Goal: Information Seeking & Learning: Learn about a topic

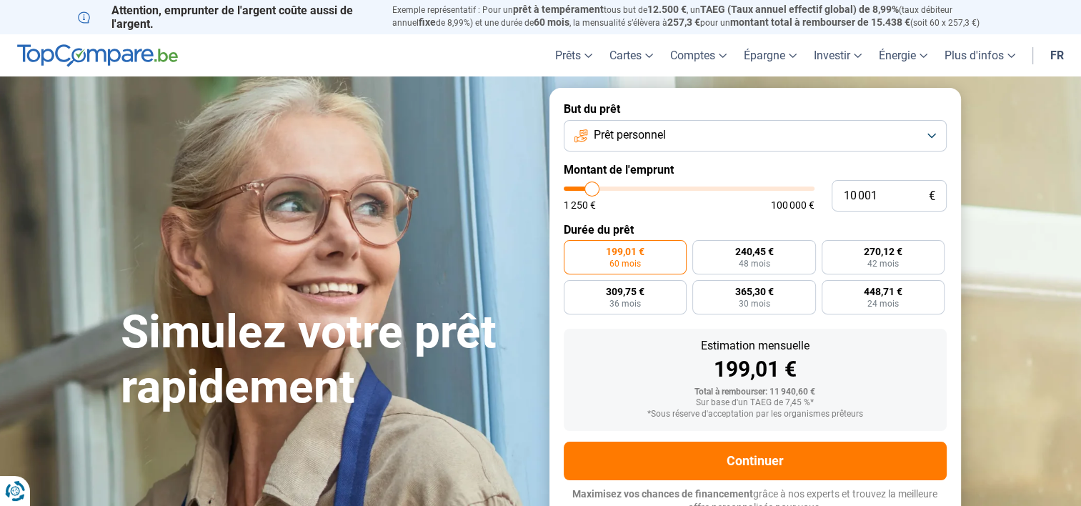
type input "7 750"
type input "7750"
type input "7 500"
type input "7500"
type input "7 250"
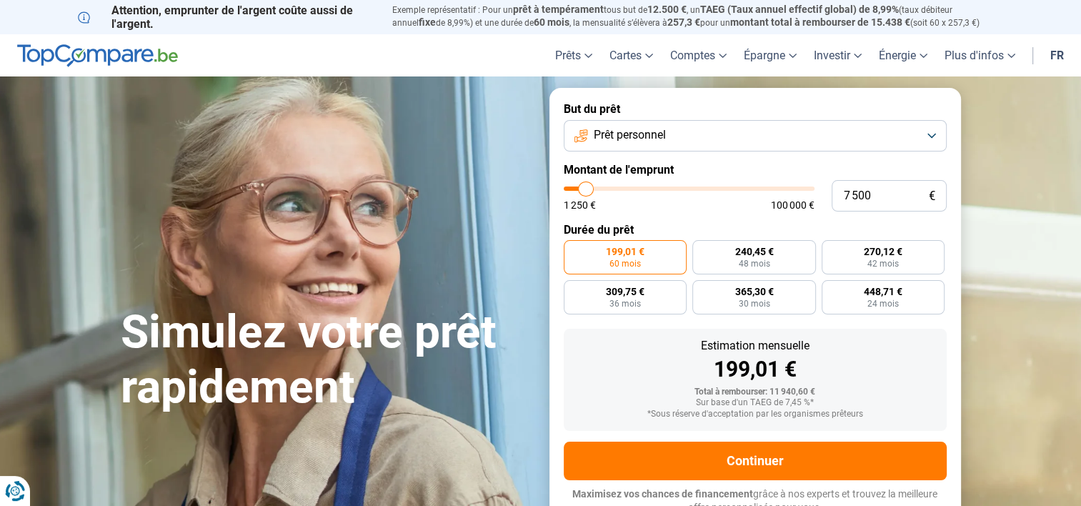
type input "7250"
type input "7 000"
type input "7000"
type input "6 500"
type input "6500"
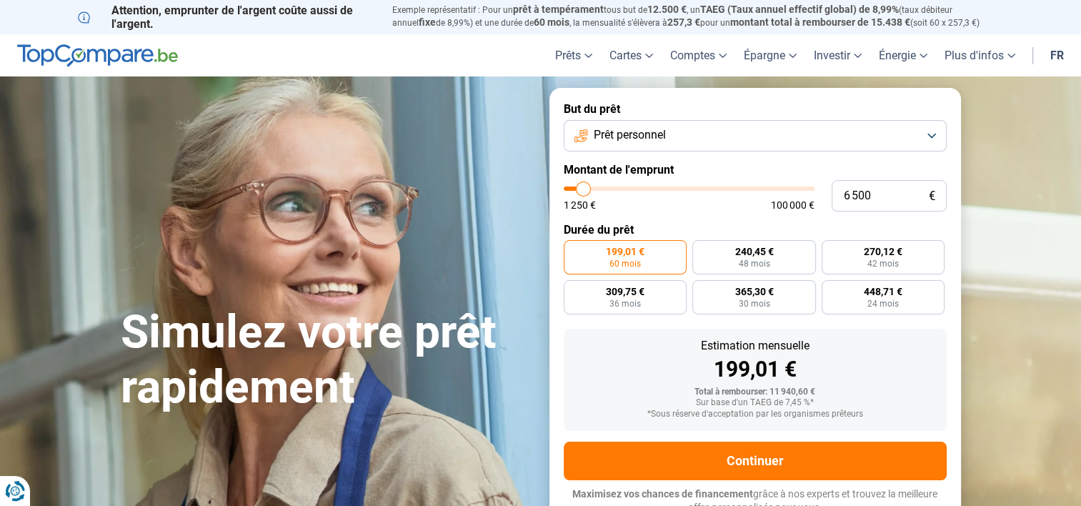
type input "6 250"
type input "6250"
type input "6 000"
type input "6000"
type input "5 500"
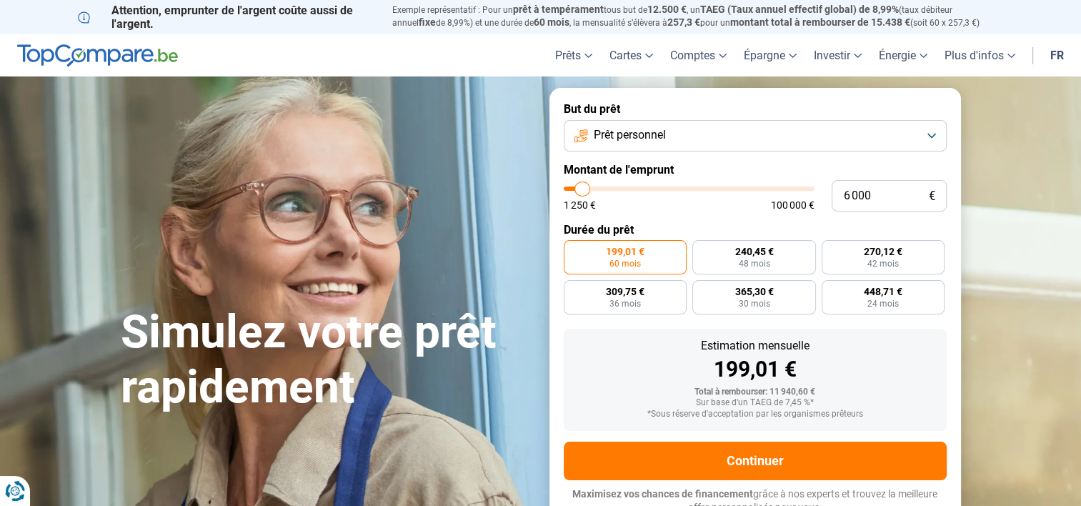
type input "5500"
type input "5 250"
type input "5250"
type input "4 750"
type input "4750"
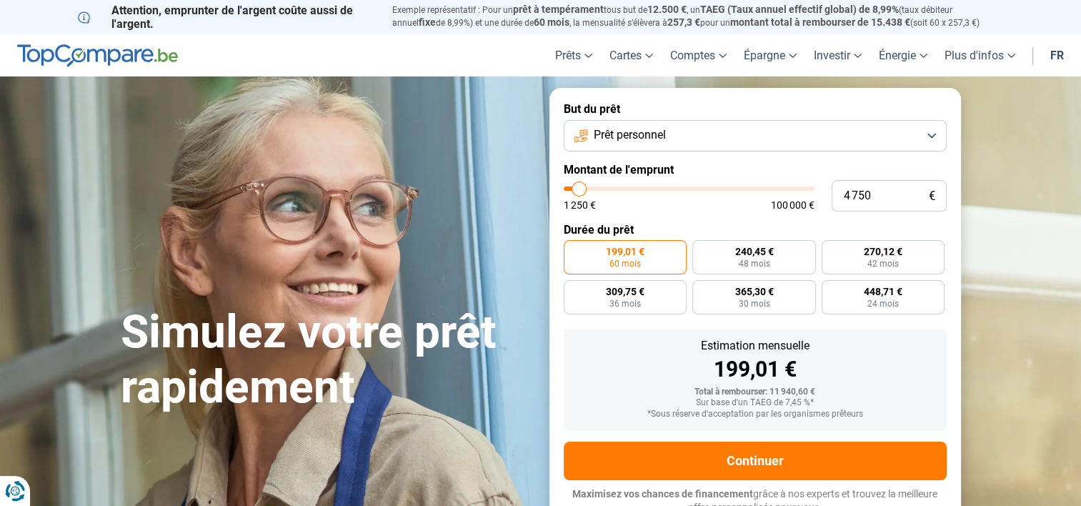
type input "4 500"
type input "4500"
type input "4 250"
type input "4250"
type input "4 000"
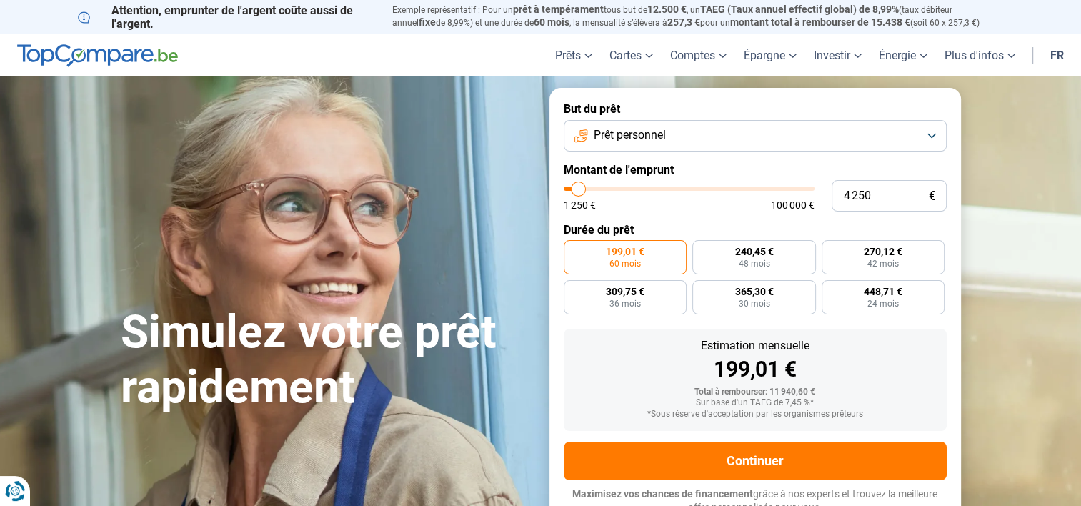
type input "4000"
type input "3 750"
type input "3750"
type input "3 500"
type input "3500"
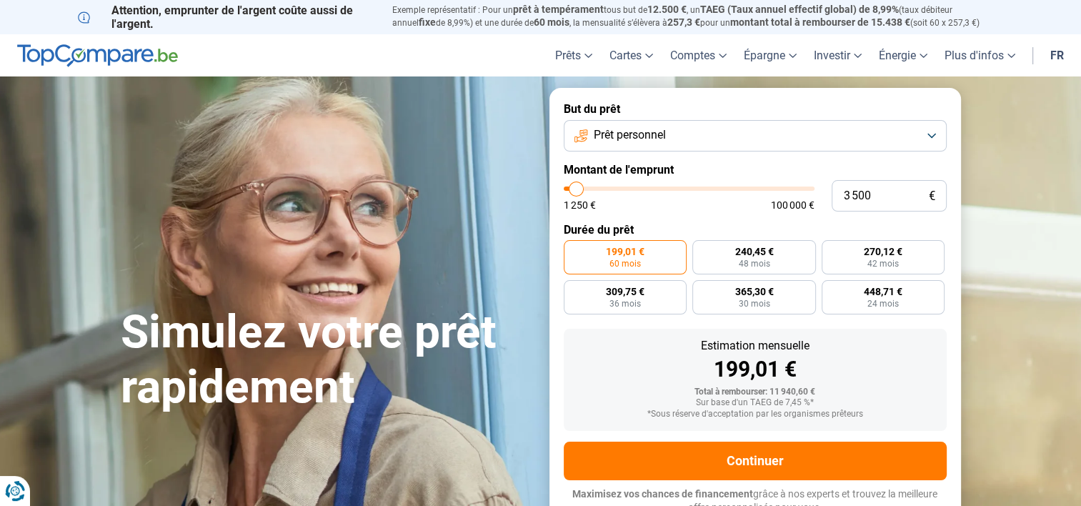
type input "3 250"
type input "3250"
type input "3 000"
type input "3000"
type input "2 500"
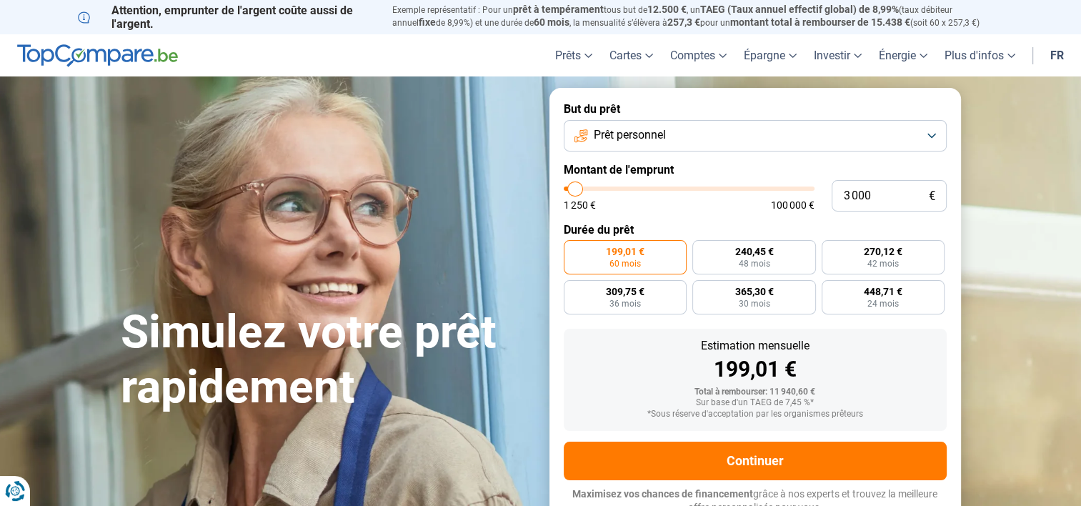
type input "2500"
type input "2 250"
type input "2250"
type input "2 000"
type input "2000"
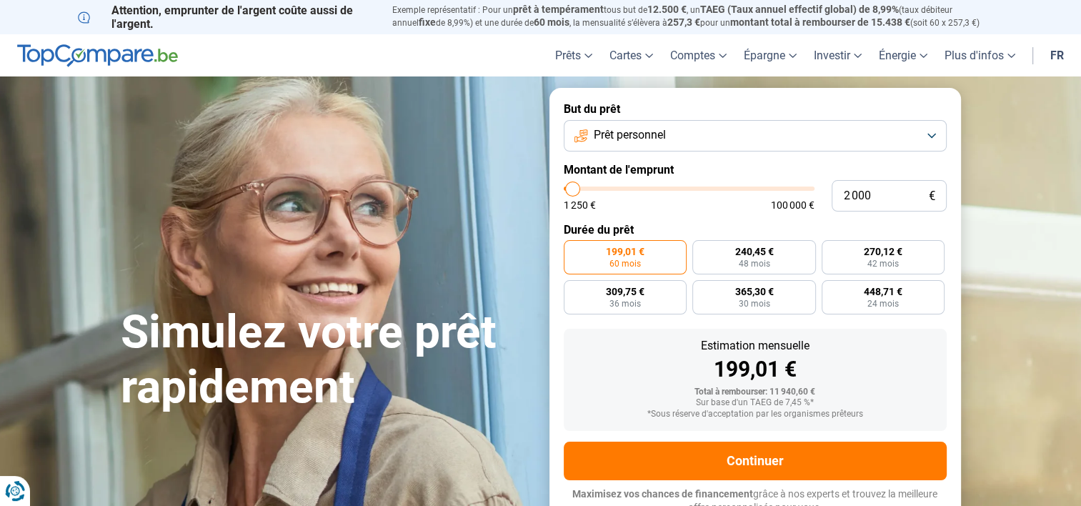
type input "1 500"
type input "1500"
type input "1 250"
type input "1250"
type input "1 500"
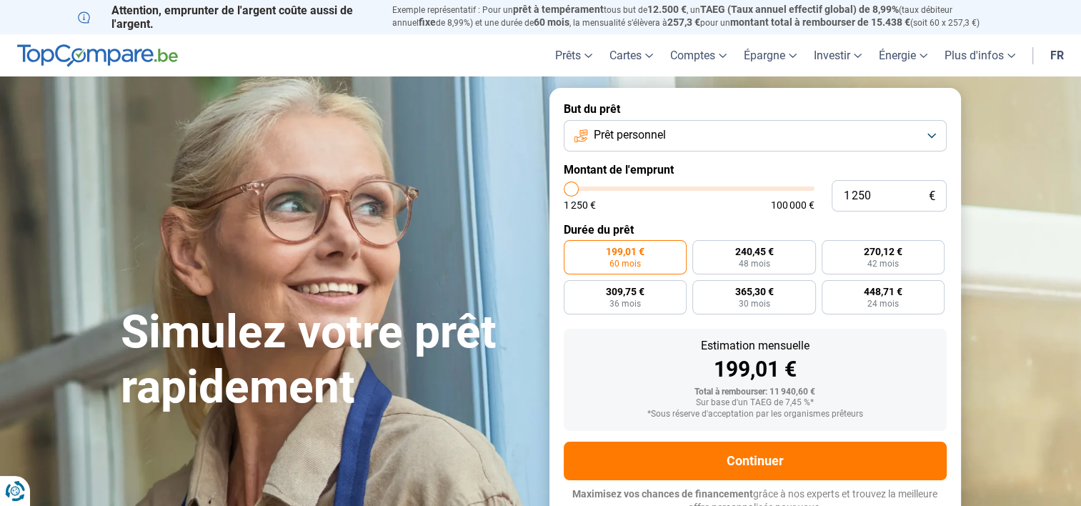
type input "1500"
type input "3 000"
type input "3000"
type input "6 250"
type input "6250"
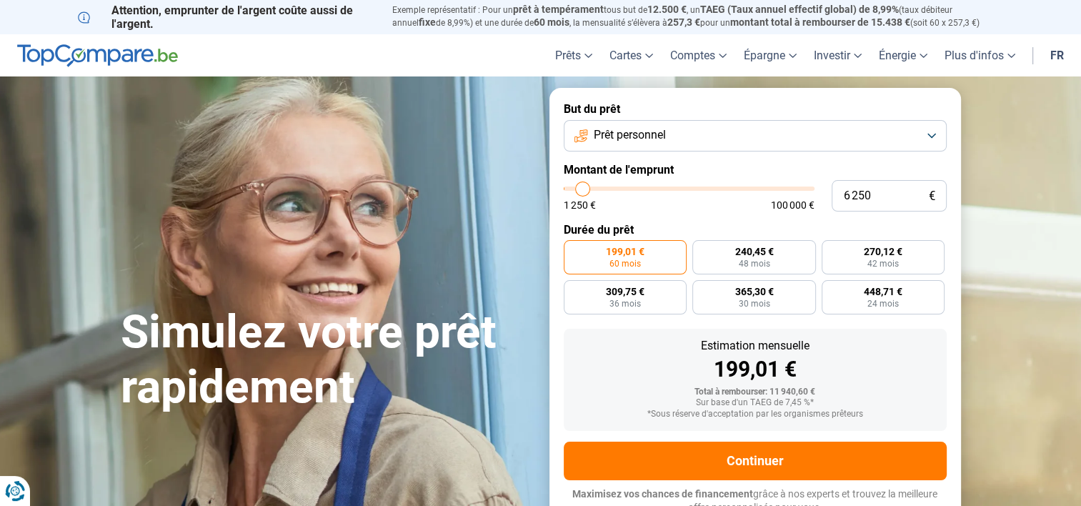
type input "9 500"
type input "9500"
type input "10 000"
type input "10000"
type input "10 250"
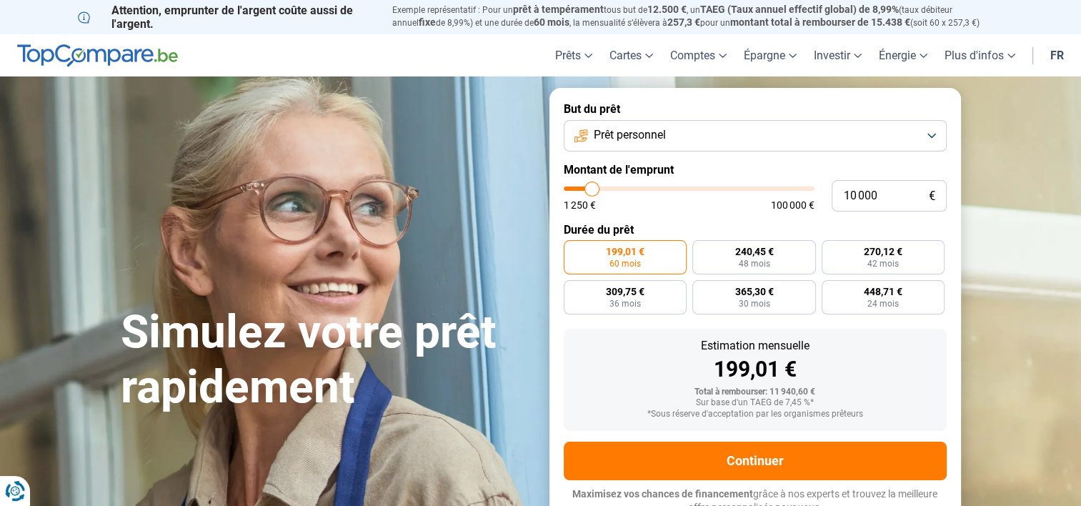
type input "10250"
type input "10 500"
type input "10500"
type input "10 750"
type input "10750"
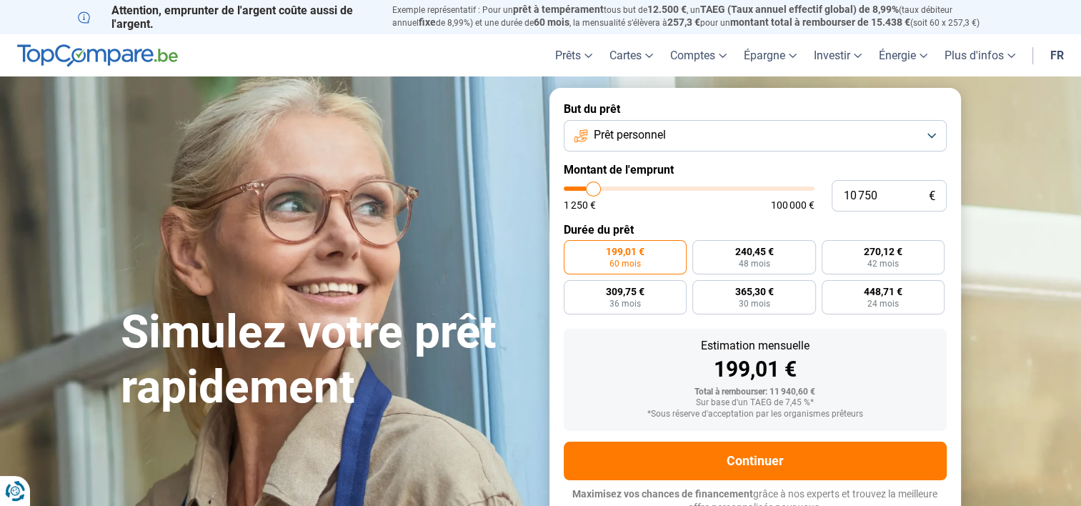
type input "11 250"
type input "11250"
type input "11 500"
type input "11500"
type input "11 750"
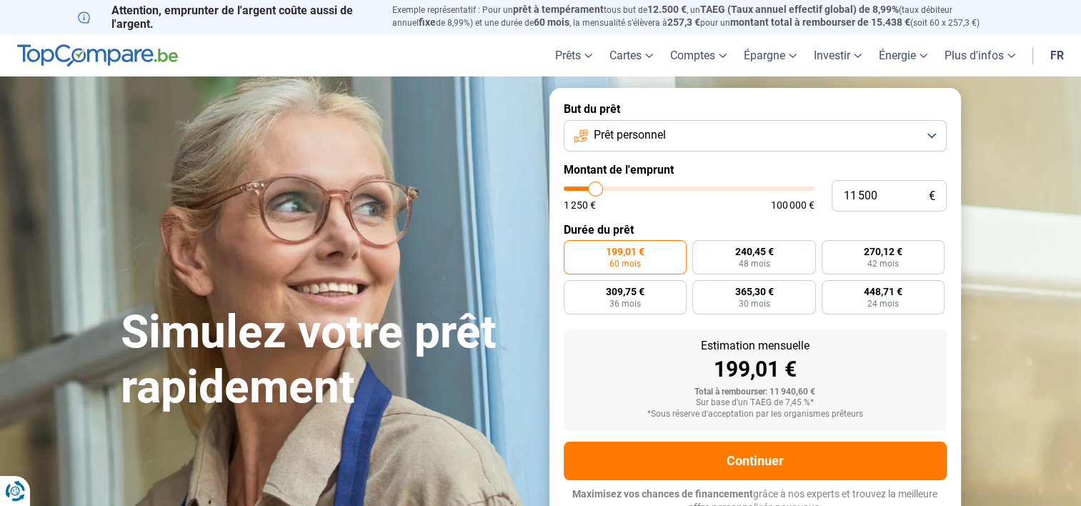
type input "11750"
type input "12 500"
type input "12500"
type input "13 250"
type input "13250"
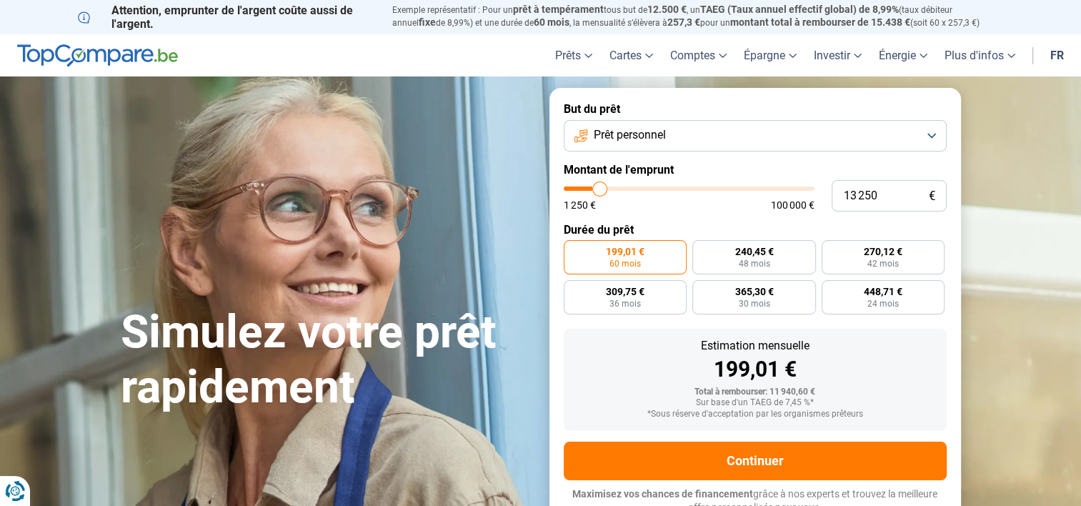
type input "14 750"
type input "14750"
type input "15 500"
type input "15500"
type input "15 750"
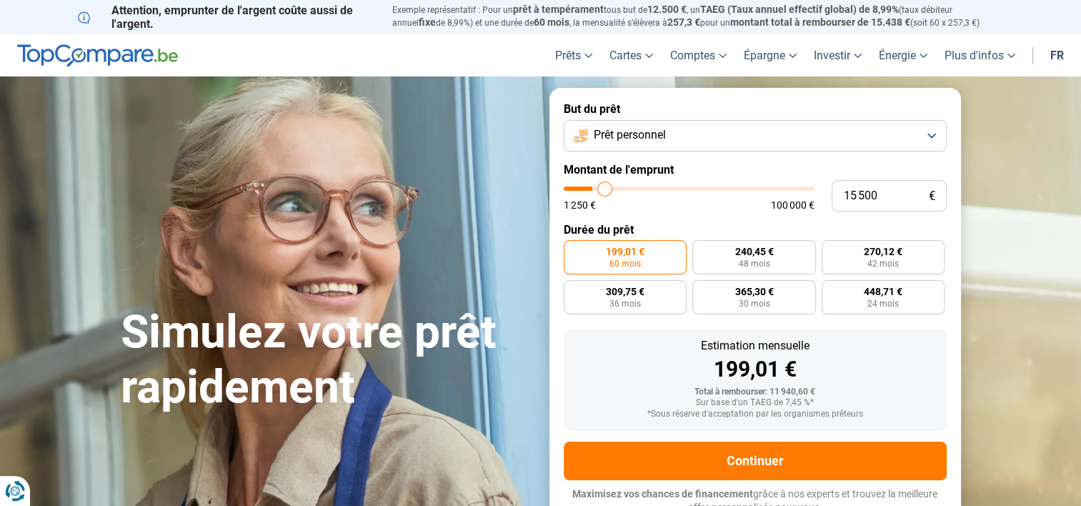
type input "15750"
type input "16 250"
type input "16250"
type input "17 000"
type input "17000"
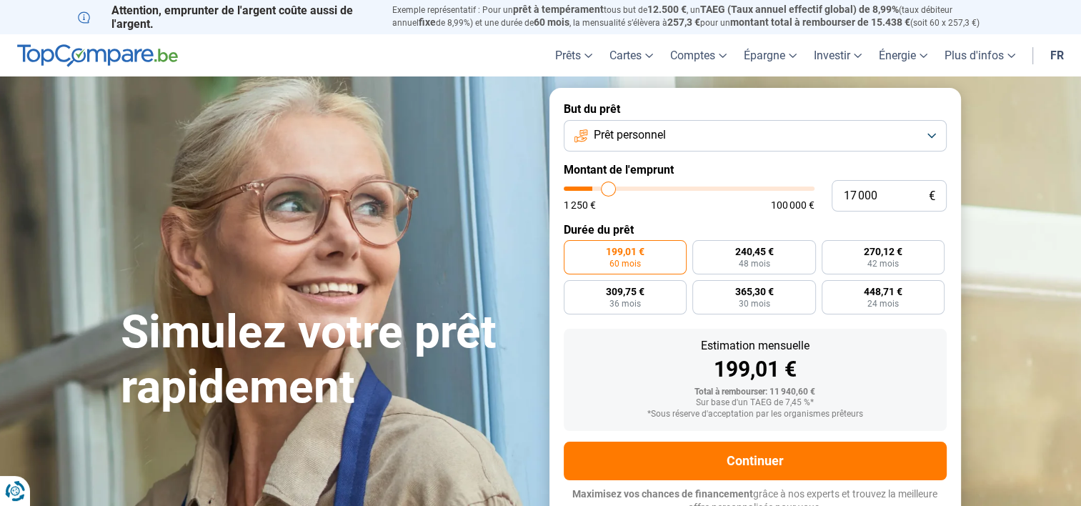
type input "17 750"
type input "17750"
type input "18 250"
type input "18250"
type input "18 750"
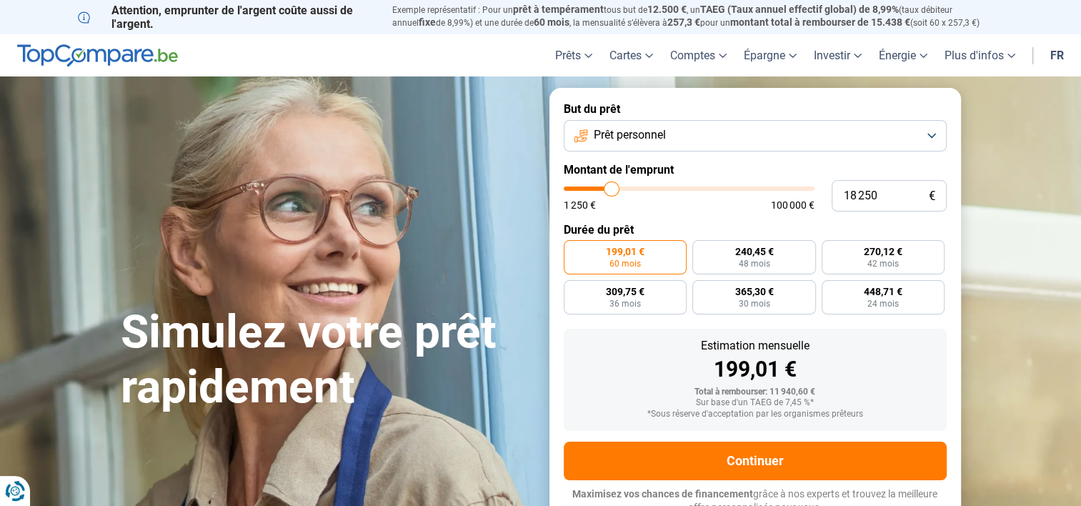
type input "18750"
type input "20 250"
type input "20250"
type input "21 250"
type input "21250"
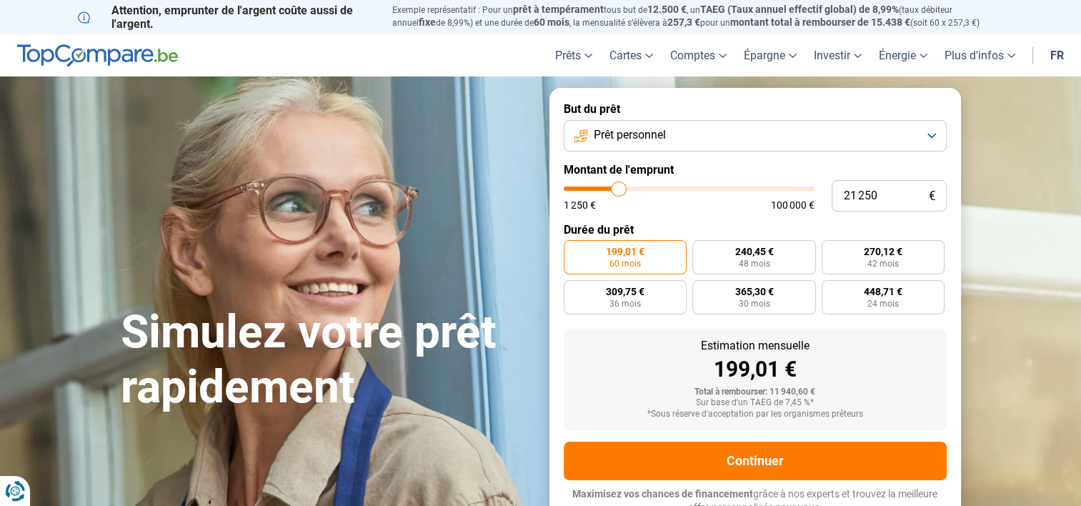
type input "22 000"
type input "22000"
type input "23 000"
type input "23000"
type input "24 750"
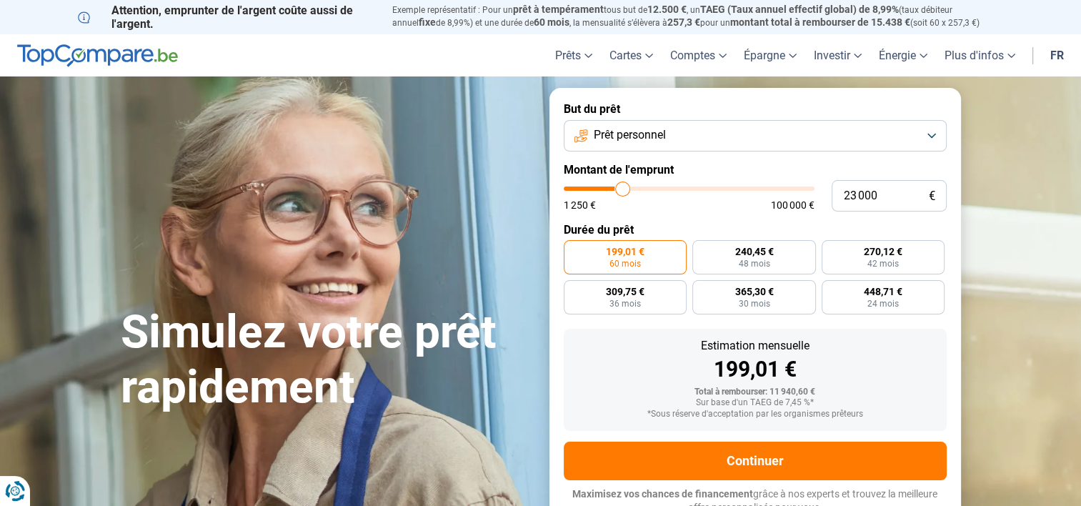
type input "24750"
type input "26 000"
type input "26000"
type input "26 250"
type input "26250"
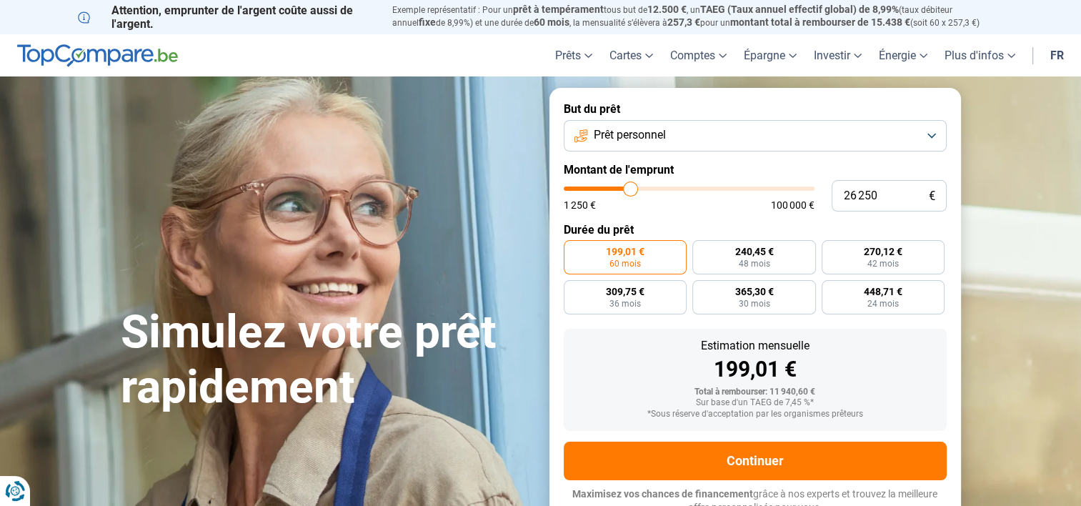
type input "26 750"
type input "26750"
type input "27 500"
type input "27500"
type input "28 000"
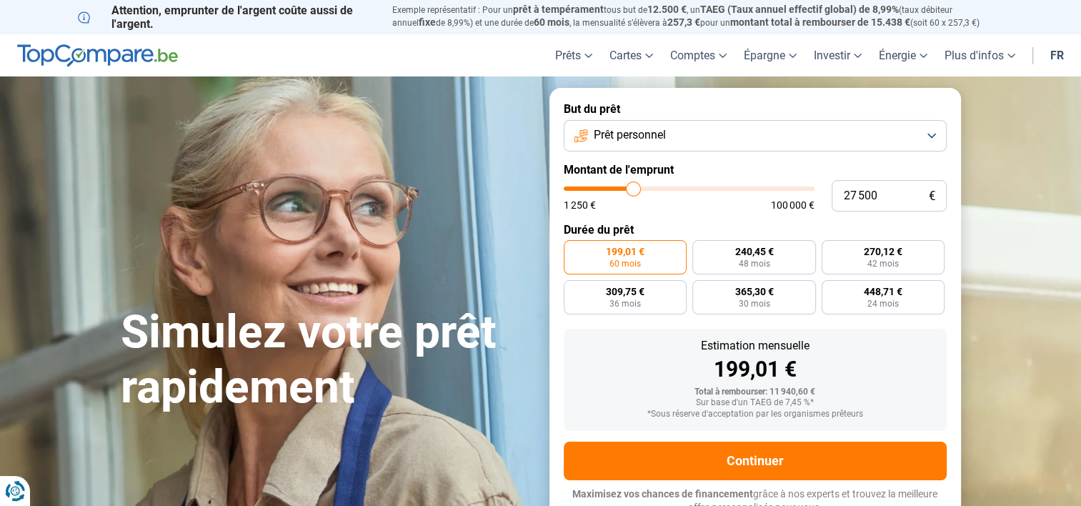
type input "28000"
type input "28 250"
type input "28250"
type input "28 750"
type input "28750"
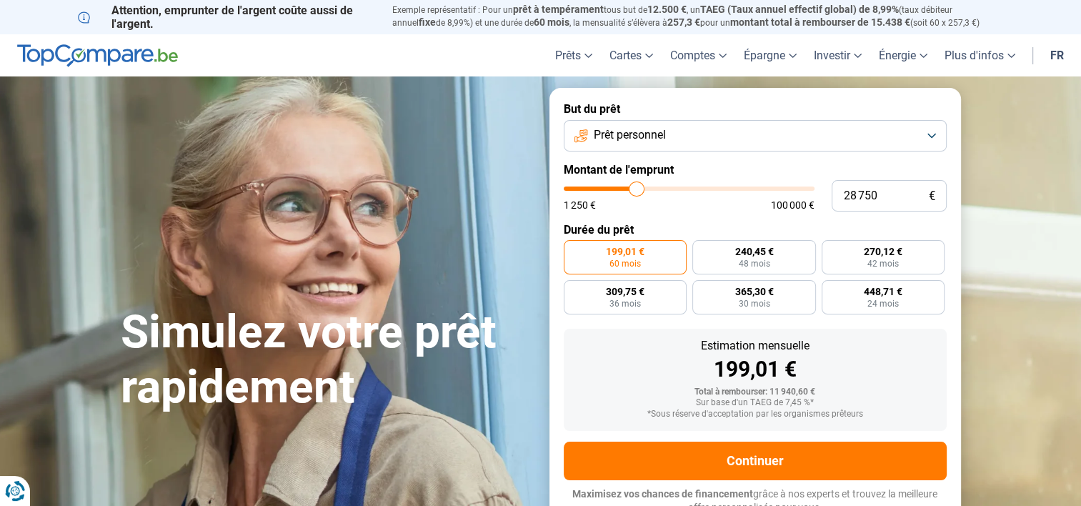
type input "30 250"
type input "30250"
type input "31 500"
type input "31500"
type input "33 500"
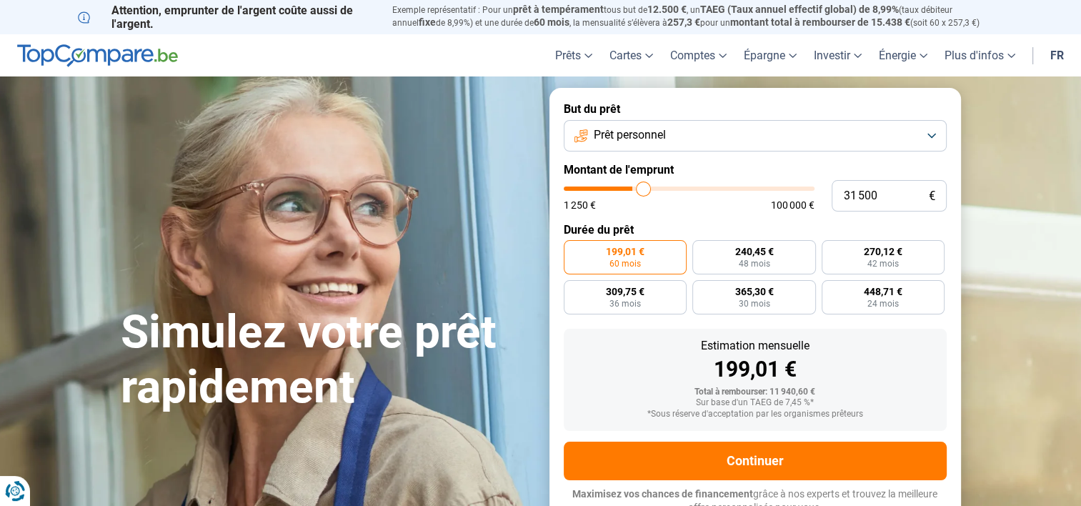
type input "33500"
type input "34 500"
type input "34500"
type input "34 750"
type input "34750"
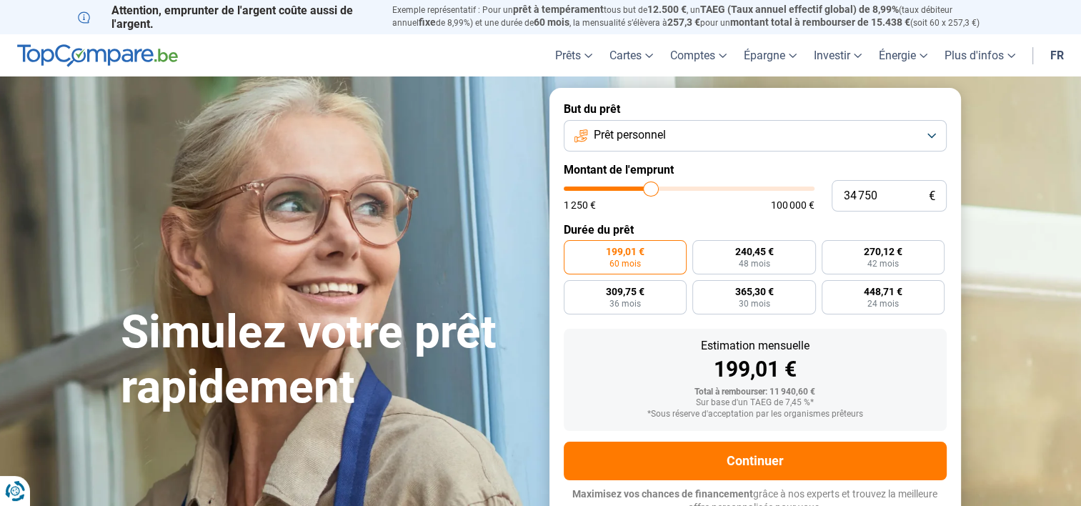
type input "38 750"
type input "38750"
type input "43 000"
type input "43000"
type input "47 000"
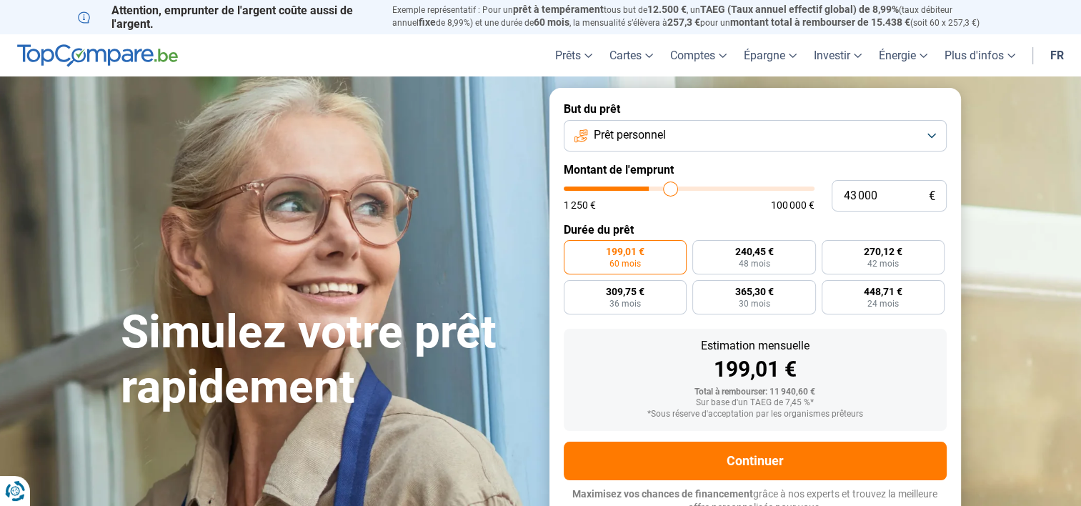
type input "47000"
type input "49 500"
type input "49500"
type input "50 500"
type input "50500"
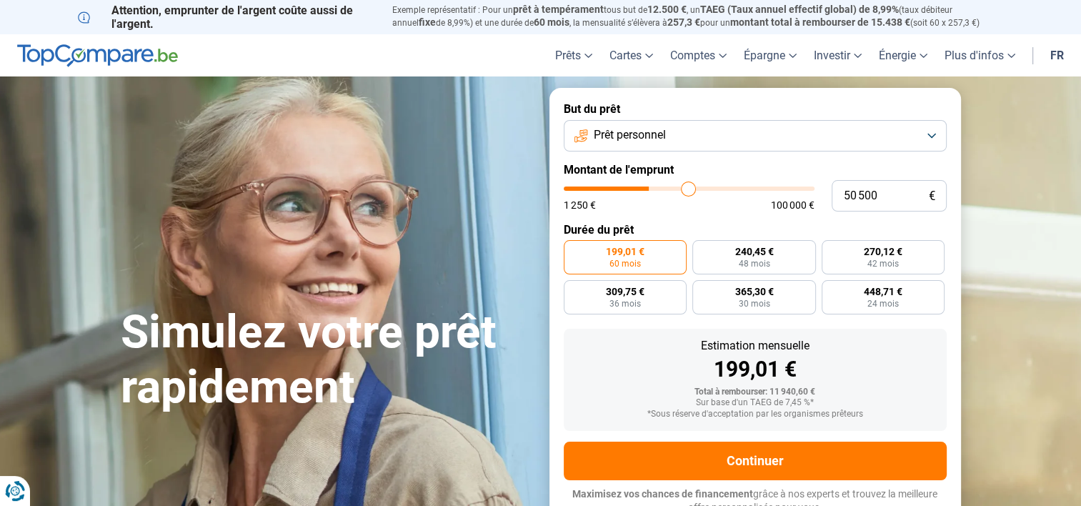
type input "53 000"
type input "53000"
type input "54 500"
type input "54500"
type input "55 250"
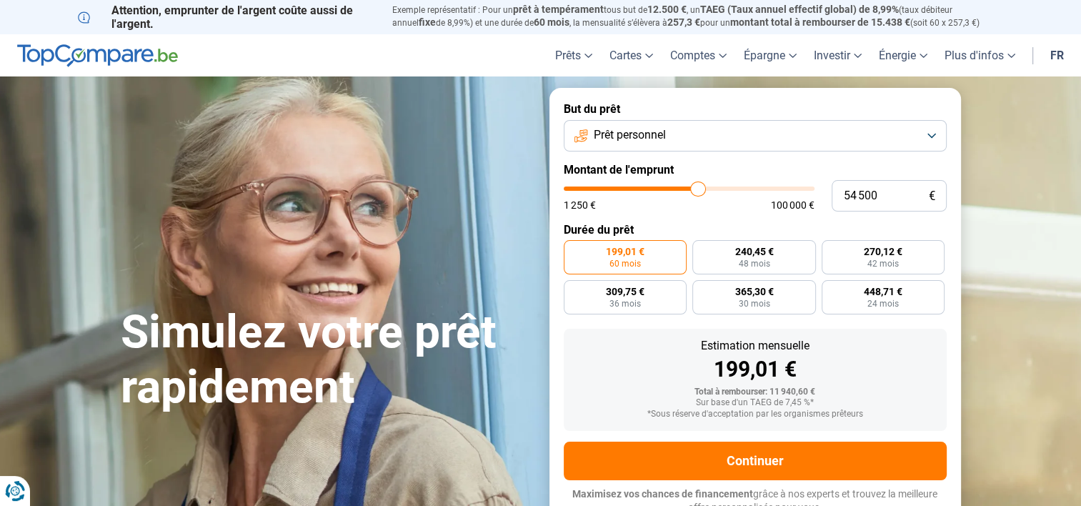
type input "55250"
type input "58 750"
type input "58750"
type input "61 750"
type input "61750"
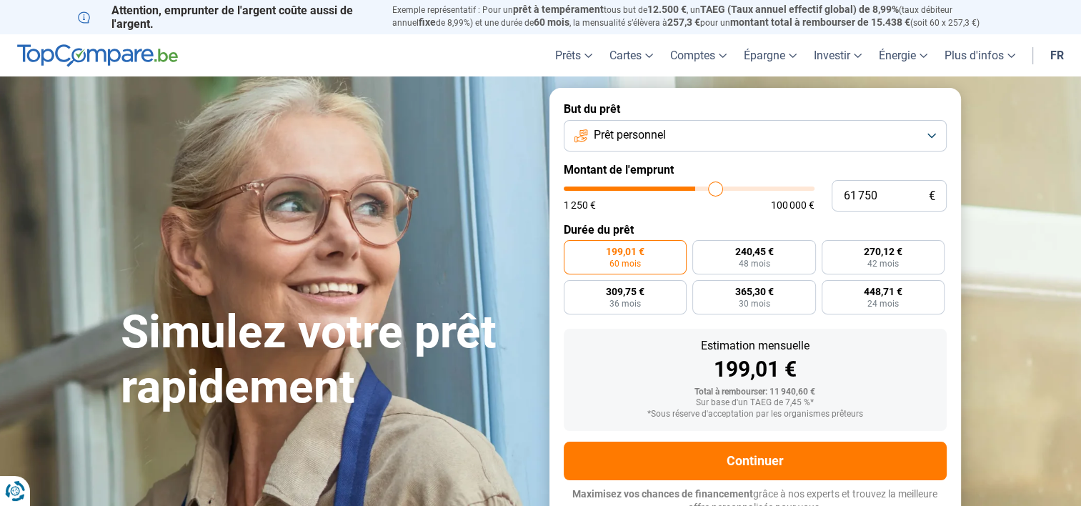
type input "63 250"
type input "63250"
type input "63 500"
type input "63500"
type input "63 750"
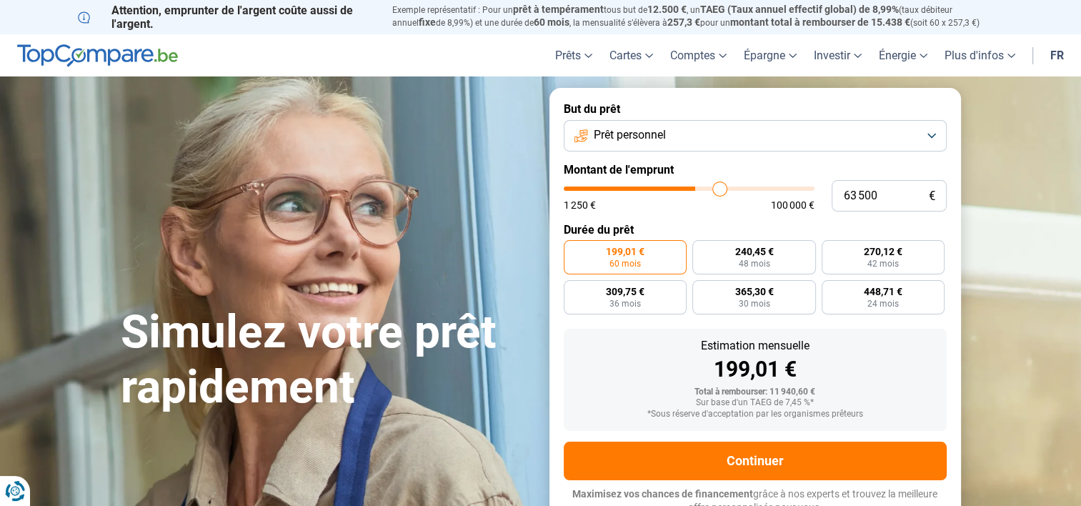
type input "63750"
type input "65 500"
type input "65500"
type input "72 500"
type input "72500"
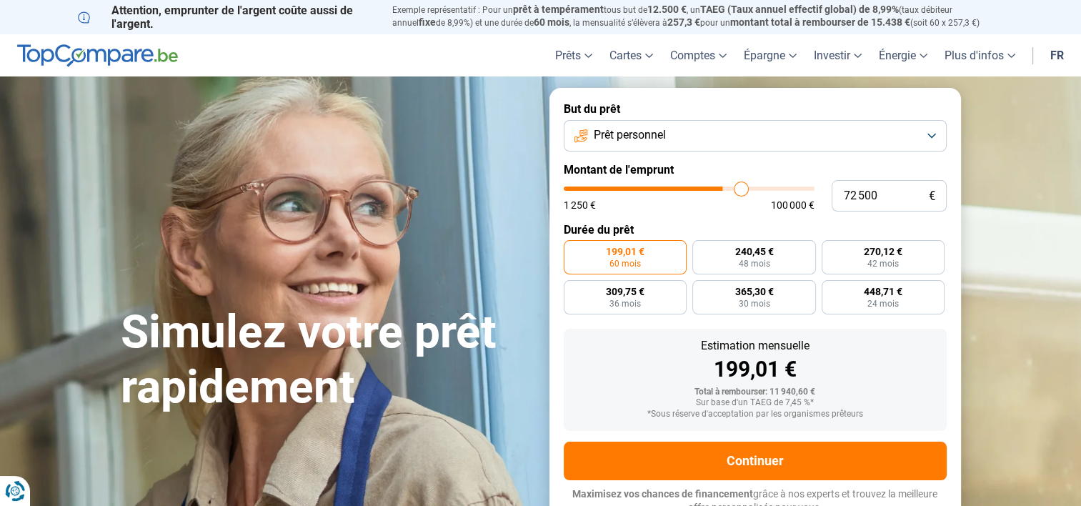
type input "74 000"
type input "74000"
type input "74 250"
type input "74250"
type input "74 500"
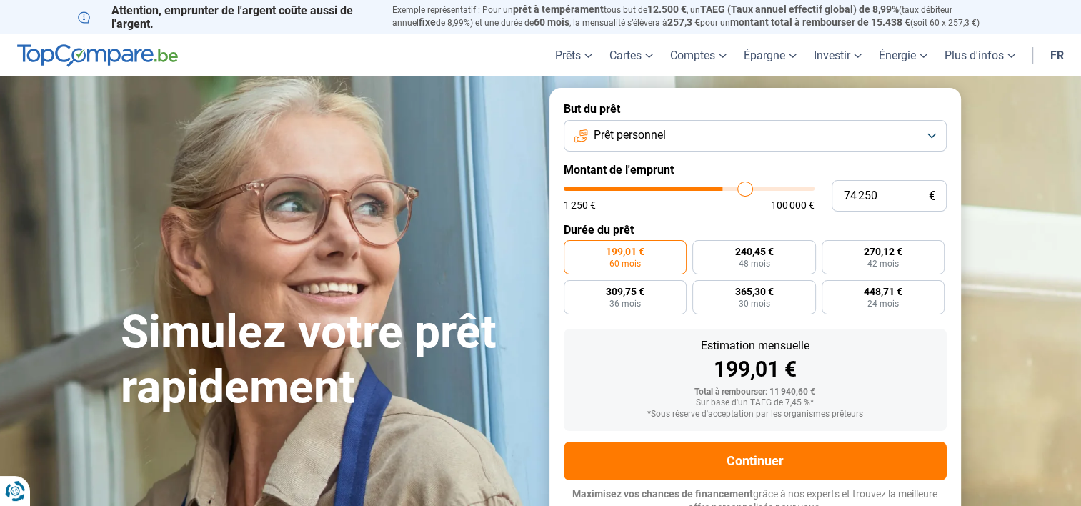
type input "74500"
type input "74 750"
type input "74750"
type input "74 500"
type input "74500"
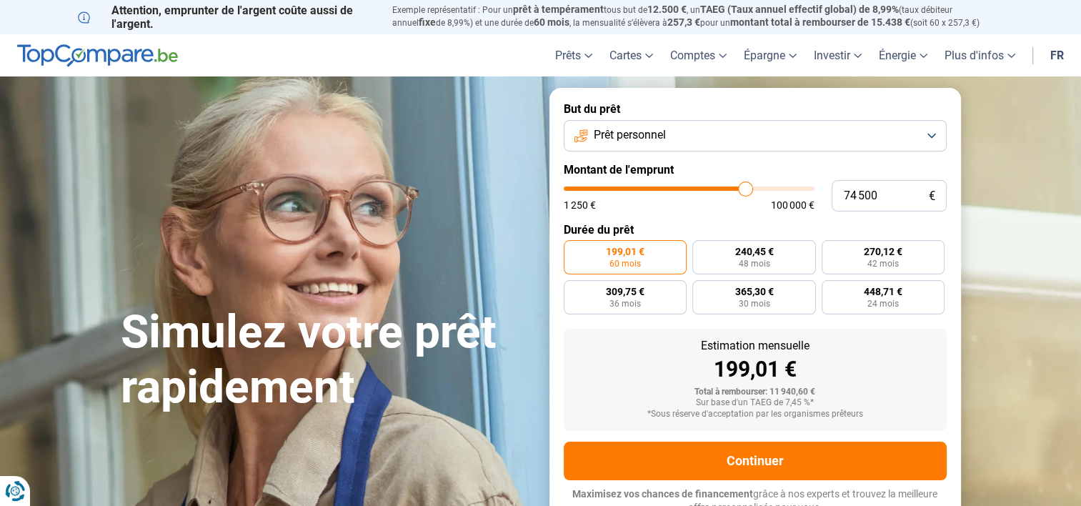
type input "74 250"
type input "74250"
type input "74 000"
type input "74000"
type input "73 250"
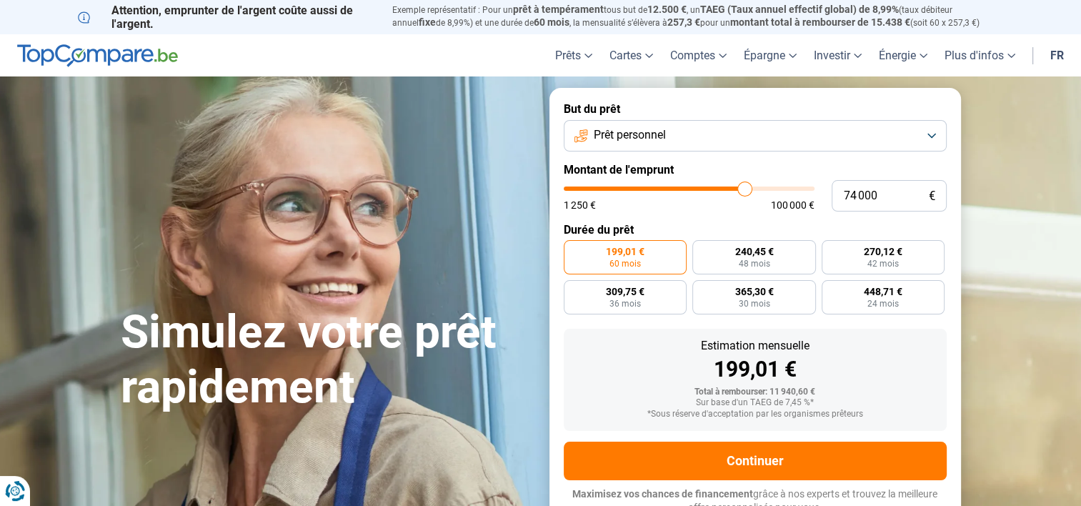
type input "73250"
type input "72 000"
type input "72000"
type input "71 750"
type input "71750"
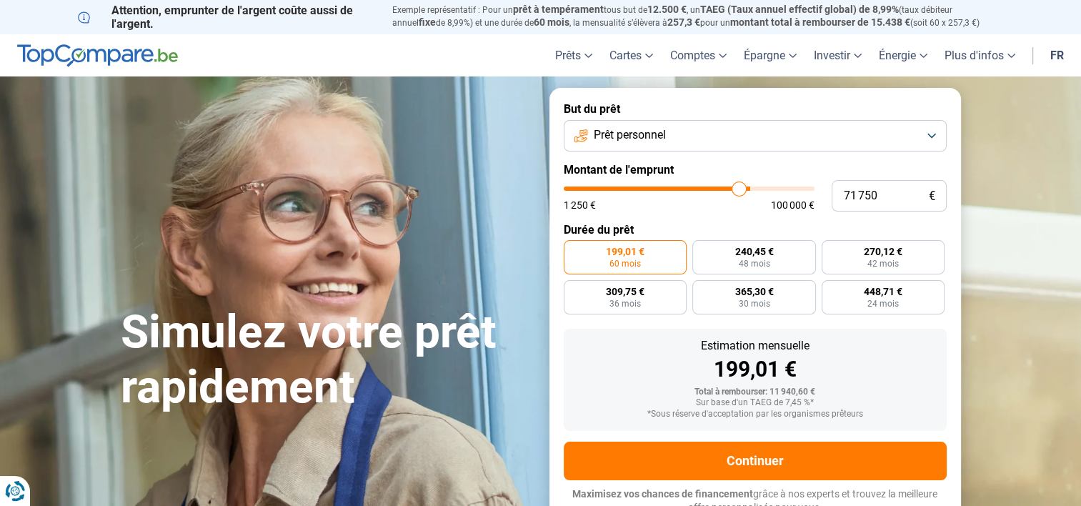
type input "71 250"
type input "71250"
type input "70 750"
type input "70750"
type input "70 250"
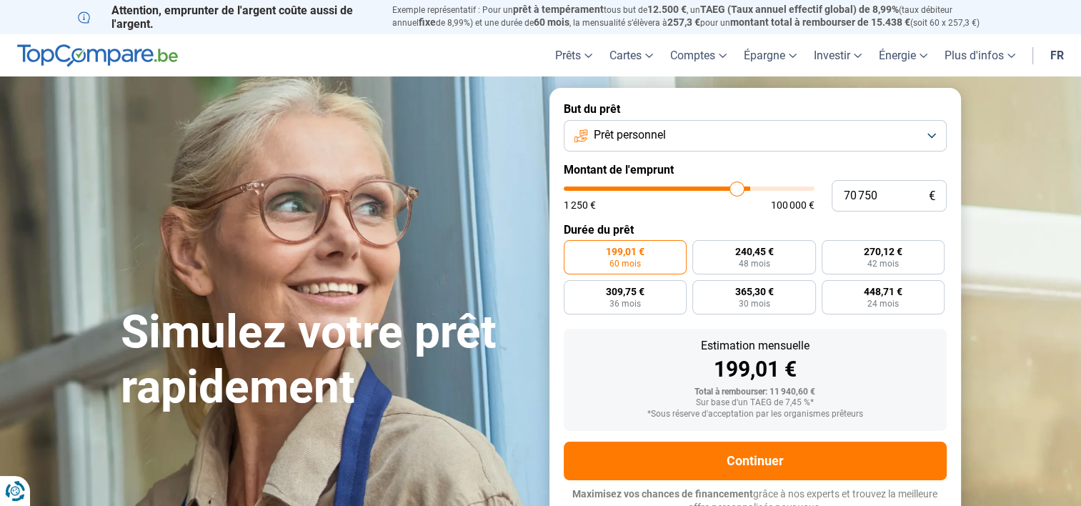
type input "70250"
type input "69 250"
type input "69250"
type input "67 500"
type input "67500"
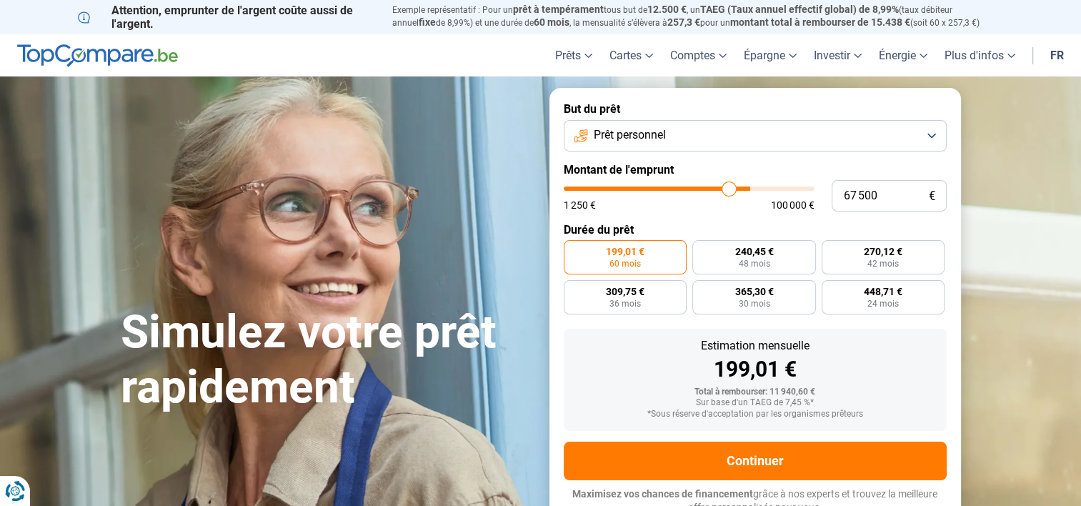
type input "66 250"
type input "66250"
type input "64 750"
type input "64750"
type input "62 750"
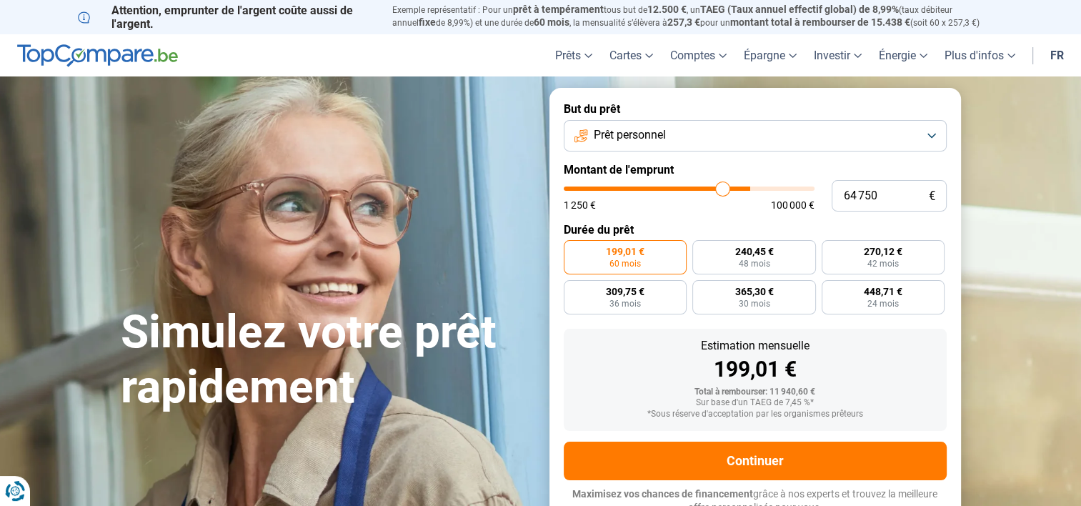
type input "62750"
type input "61 750"
type input "61750"
type input "61 250"
type input "61250"
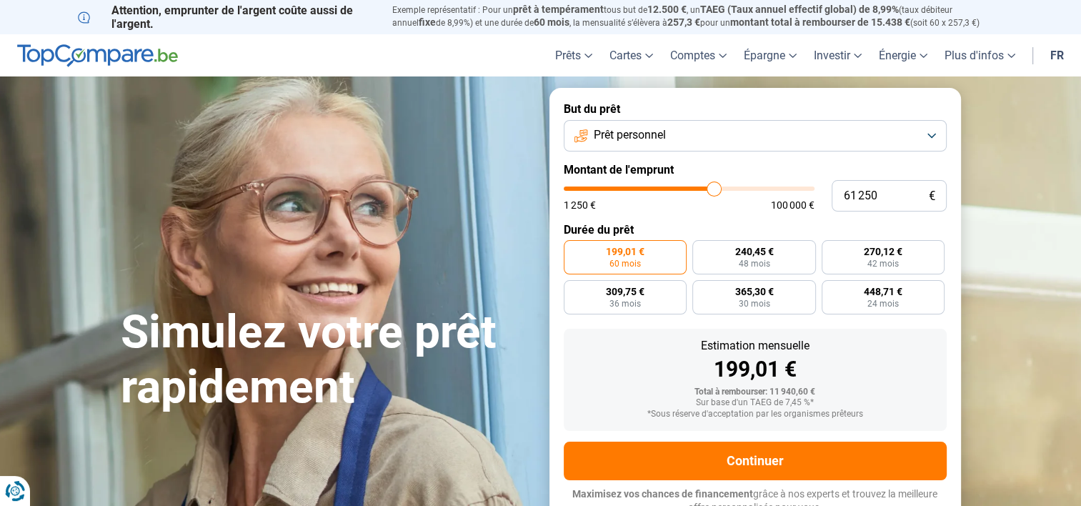
type input "60 500"
type input "60500"
type input "58 750"
type input "58750"
type input "56 750"
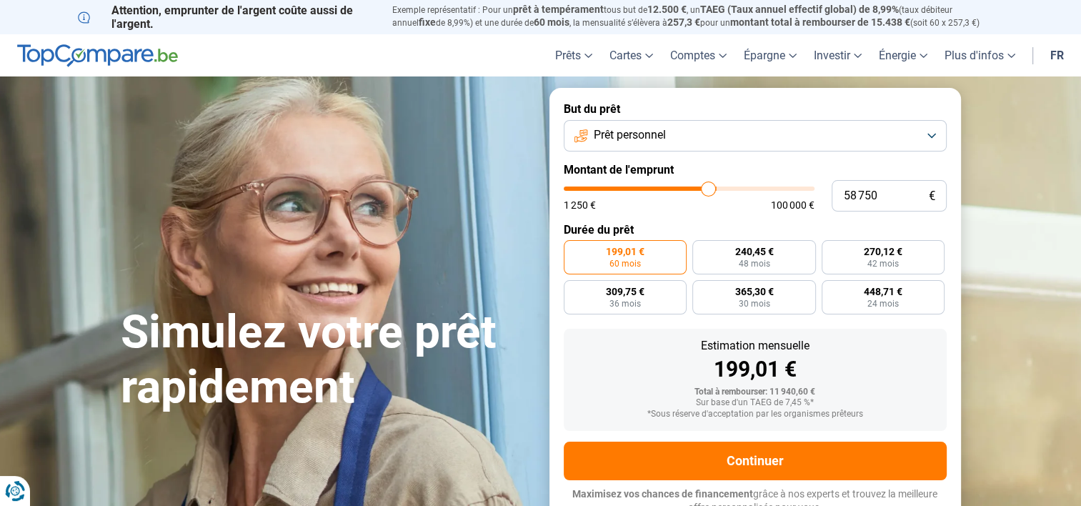
type input "56750"
type input "55 250"
type input "55250"
type input "54 750"
type input "54750"
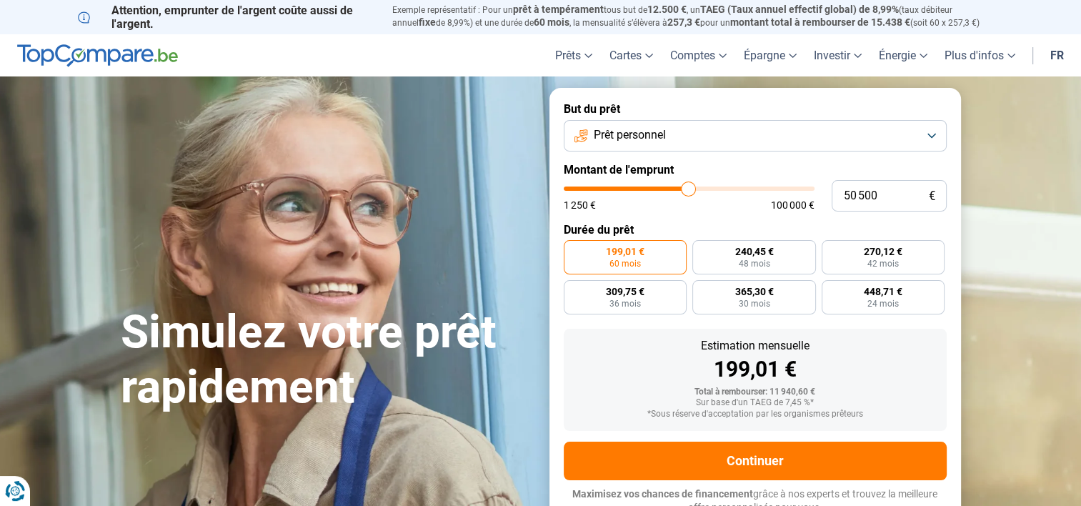
drag, startPoint x: 587, startPoint y: 186, endPoint x: 687, endPoint y: 202, distance: 101.4
click at [687, 191] on input "range" at bounding box center [689, 189] width 251 height 4
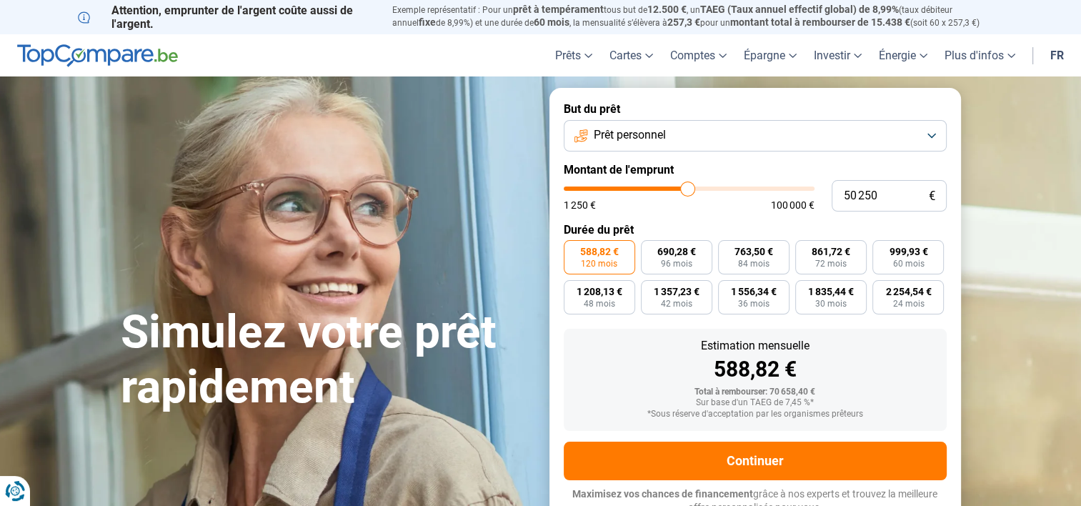
scroll to position [10, 0]
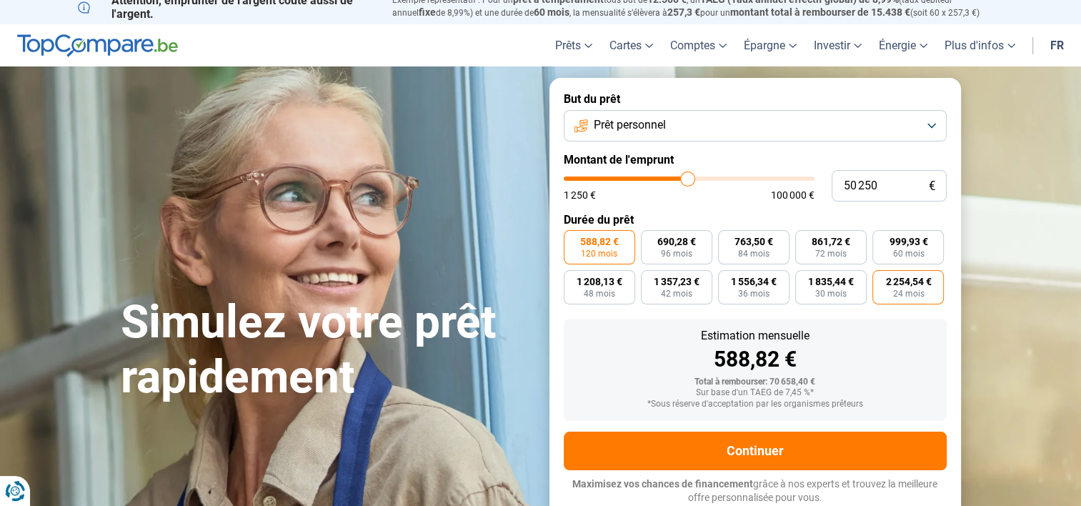
click at [916, 297] on span "24 mois" at bounding box center [907, 293] width 31 height 9
click at [882, 279] on input "2 254,54 € 24 mois" at bounding box center [876, 274] width 9 height 9
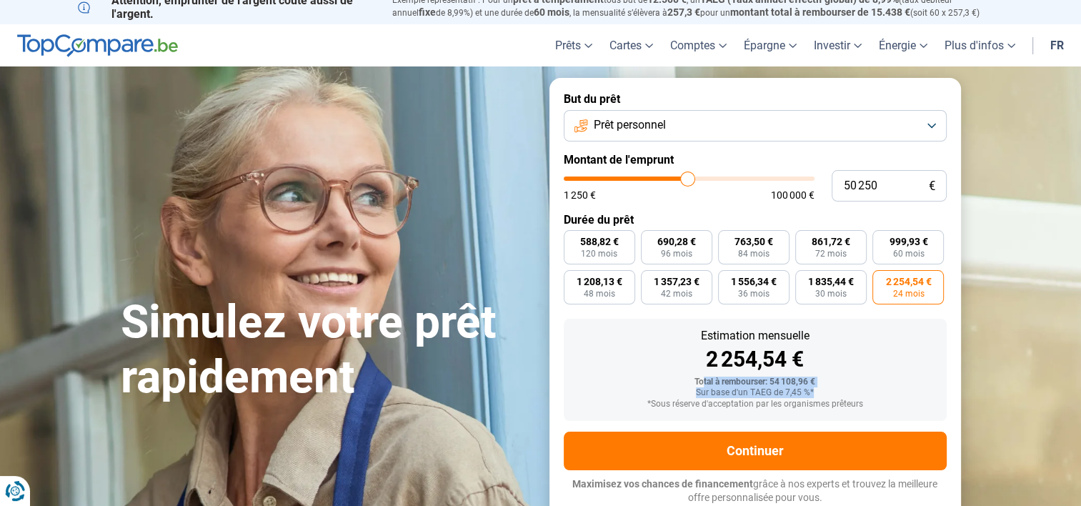
drag, startPoint x: 701, startPoint y: 386, endPoint x: 831, endPoint y: 396, distance: 130.4
click at [831, 396] on div "Total à rembourser: 54 108,96 € Sur base d'un TAEG de 7,45 %* *Sous réserve d'a…" at bounding box center [755, 393] width 360 height 32
click at [617, 360] on div "2 254,54 €" at bounding box center [755, 359] width 360 height 21
